Goal: Find specific page/section: Find specific page/section

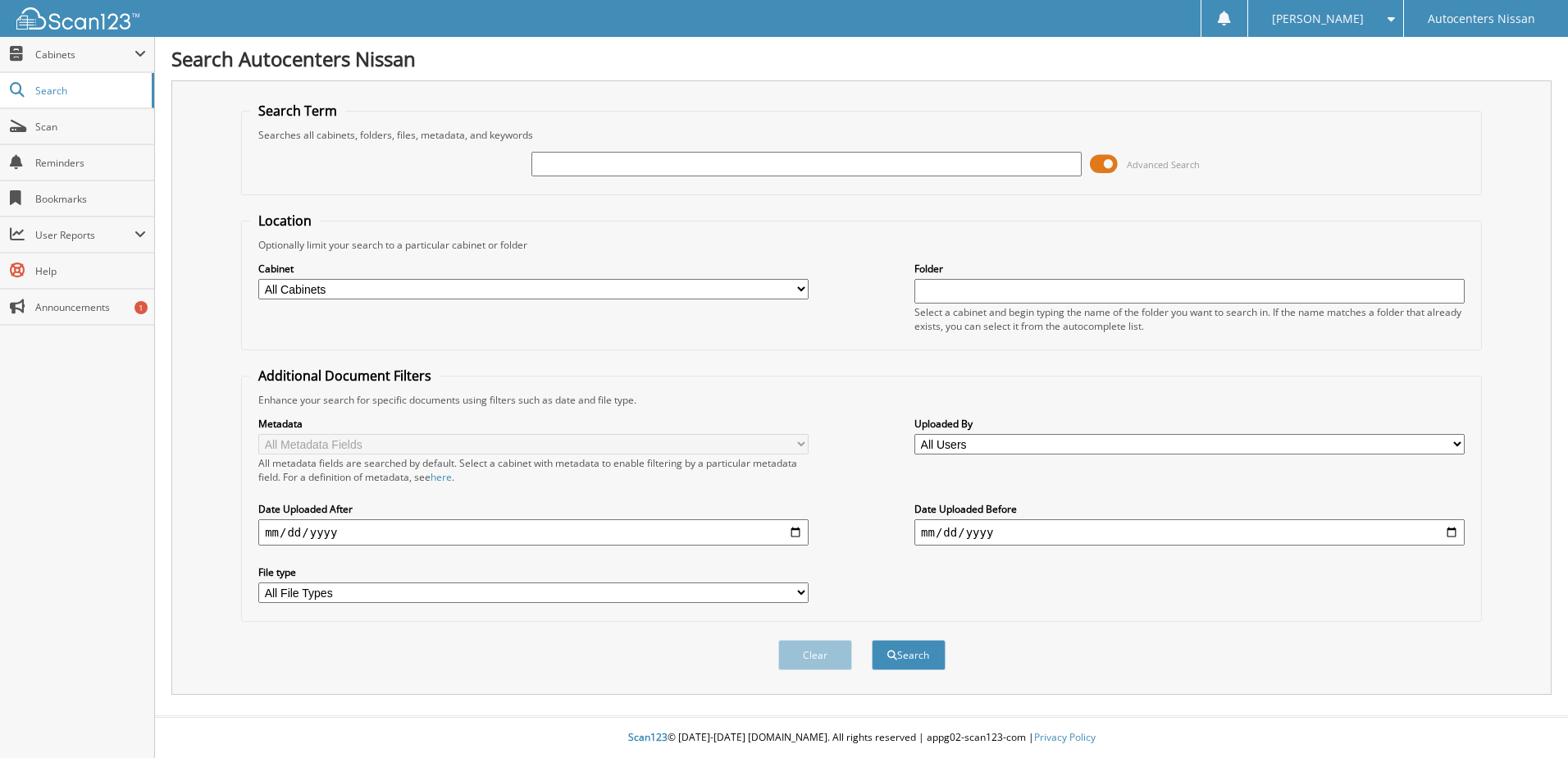
click at [852, 173] on input "text" at bounding box center [806, 164] width 550 height 25
click at [40, 91] on span "Search" at bounding box center [89, 91] width 108 height 14
click at [49, 93] on span "Search" at bounding box center [89, 91] width 108 height 14
click at [333, 289] on select "All Cabinets ACCOUNTS PAYABLE ACCOUNTS RECEIVABLE CAR DEALS PARTS SERVICE RO TI…" at bounding box center [534, 289] width 550 height 21
select select "53786"
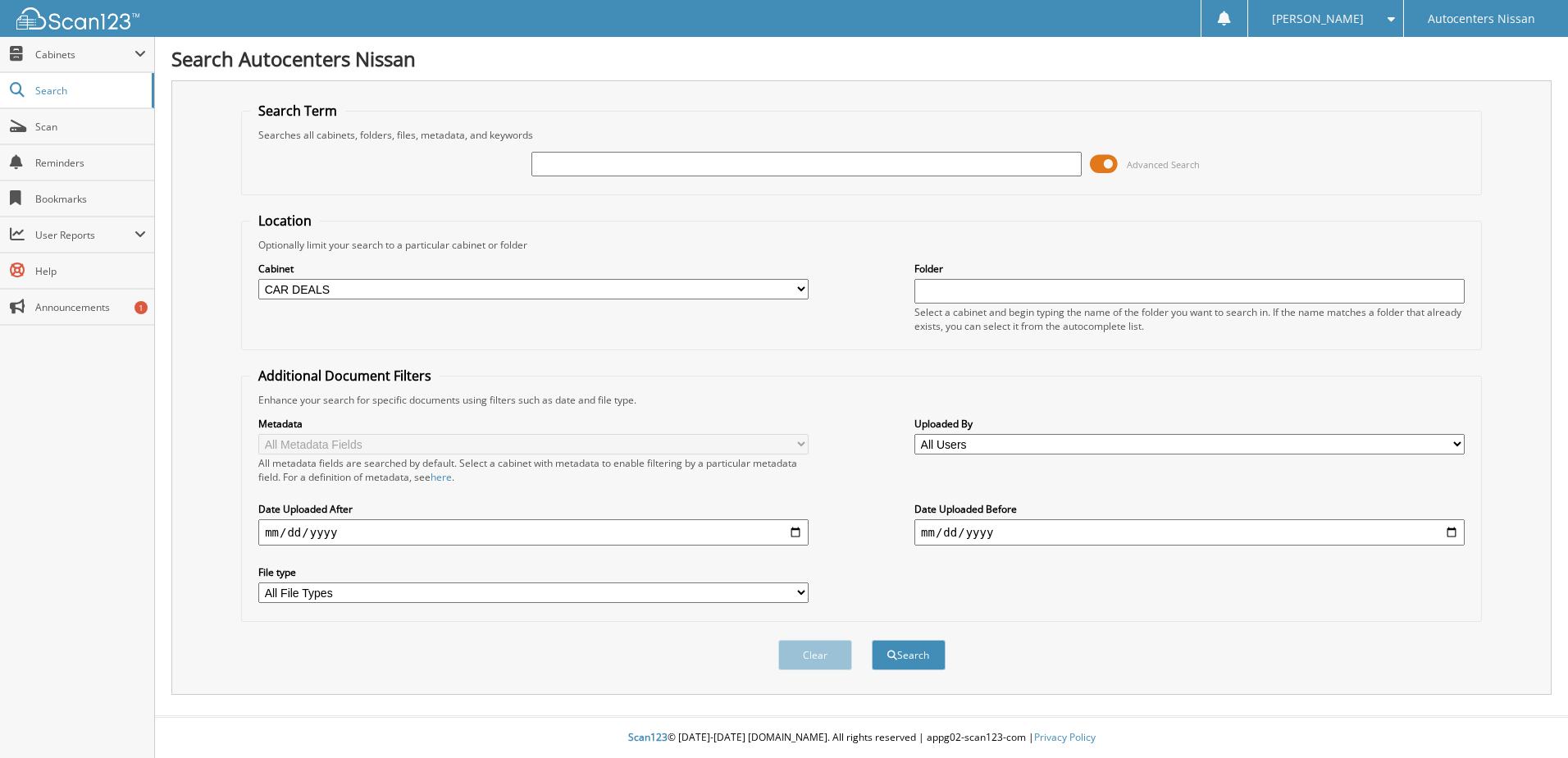
click at [259, 279] on select "All Cabinets ACCOUNTS PAYABLE ACCOUNTS RECEIVABLE CAR DEALS PARTS SERVICE RO TI…" at bounding box center [534, 289] width 550 height 21
click at [54, 95] on span "Search" at bounding box center [89, 91] width 108 height 14
click at [908, 657] on button "Search" at bounding box center [908, 655] width 74 height 30
click at [55, 53] on span "Cabinets" at bounding box center [85, 54] width 99 height 14
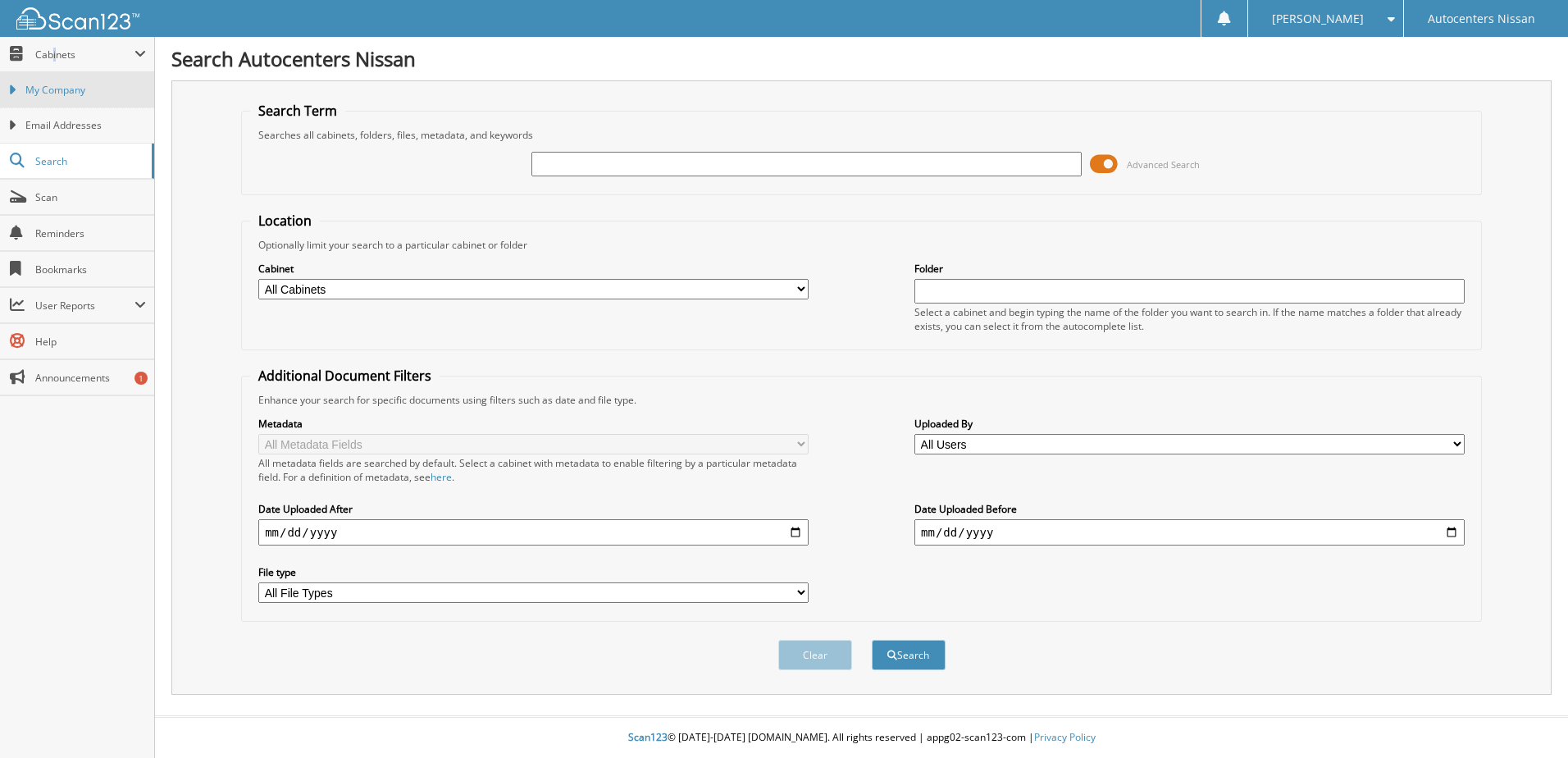
drag, startPoint x: 55, startPoint y: 53, endPoint x: 63, endPoint y: 92, distance: 39.8
click at [63, 92] on span "My Company" at bounding box center [86, 91] width 120 height 15
